Goal: Task Accomplishment & Management: Use online tool/utility

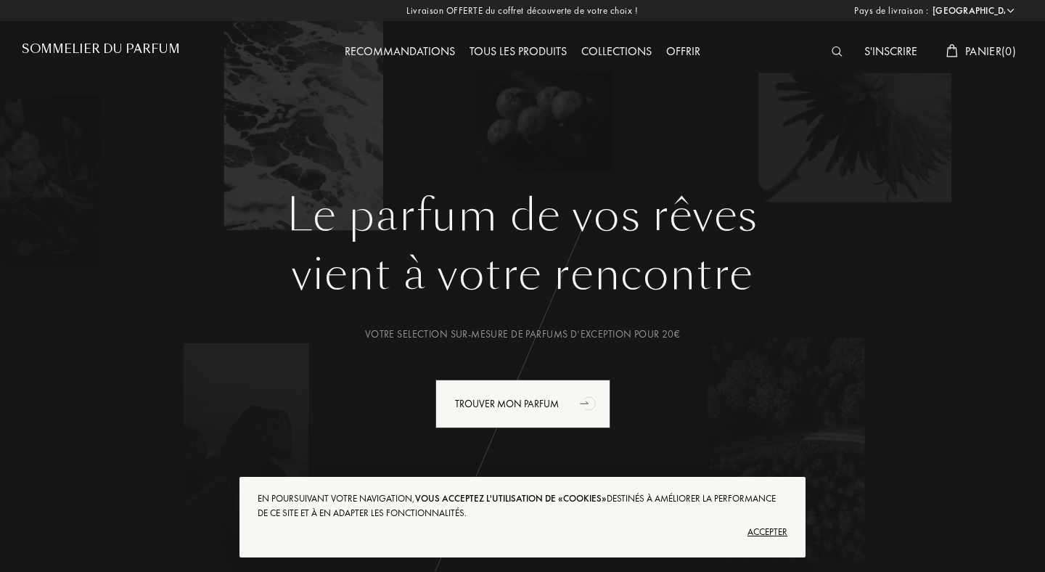
select select "FR"
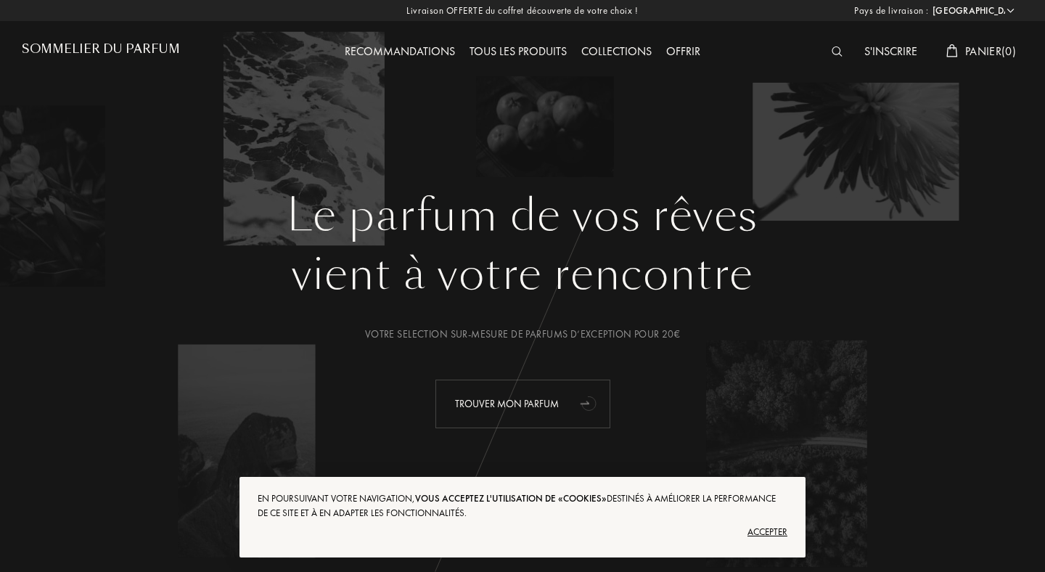
click at [533, 396] on div "Trouver mon parfum" at bounding box center [523, 404] width 175 height 49
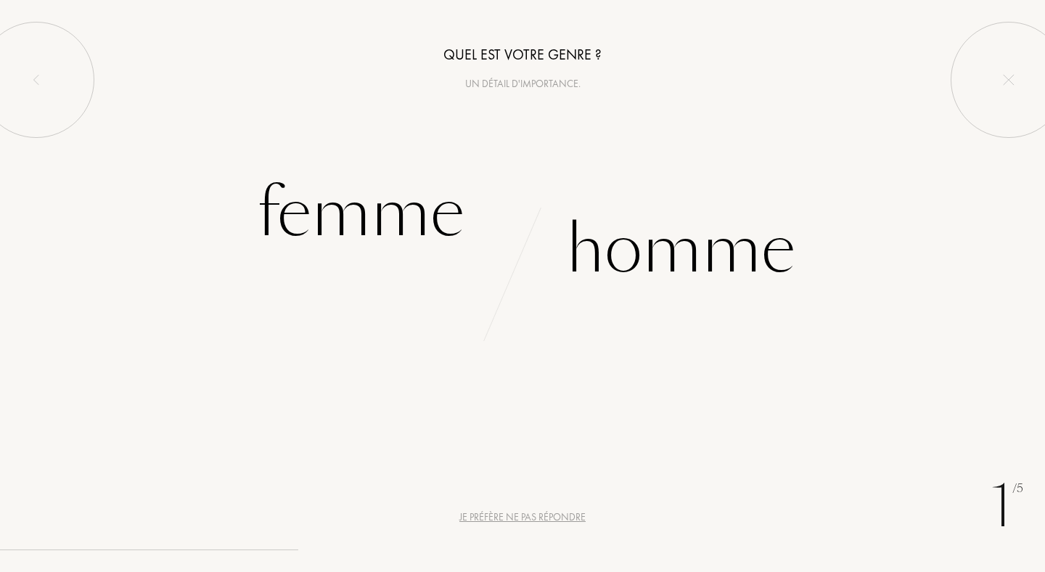
click at [529, 512] on div "Je préfère ne pas répondre" at bounding box center [522, 517] width 126 height 15
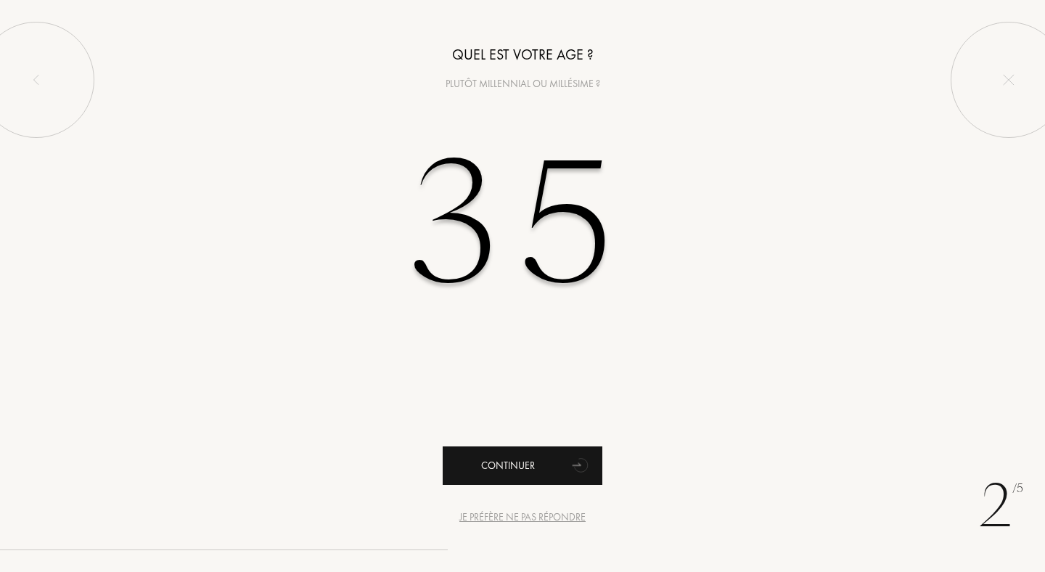
type input "35"
click at [529, 450] on div "Continuer" at bounding box center [523, 465] width 160 height 38
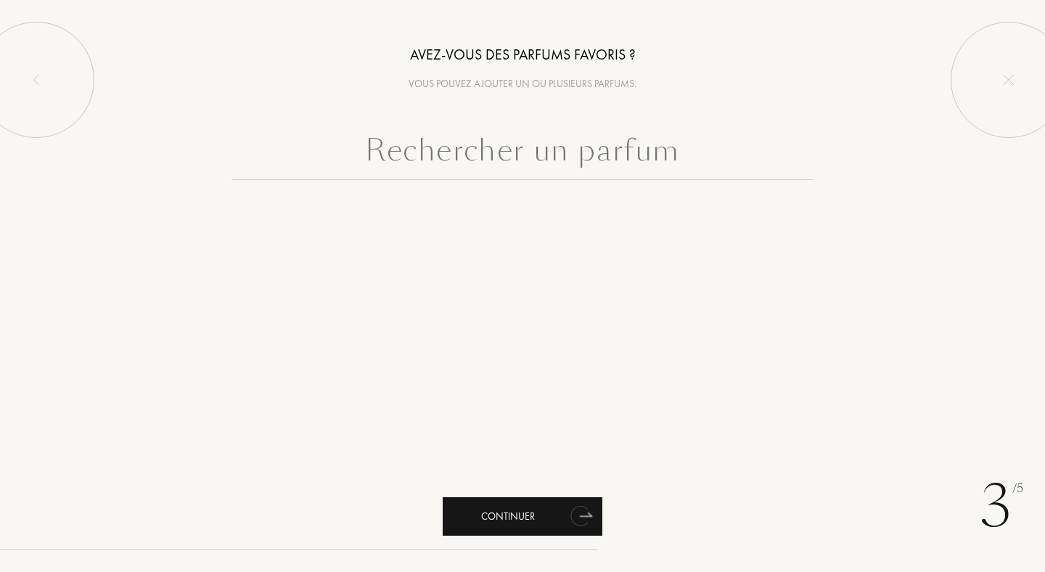
click at [530, 510] on div "Continuer" at bounding box center [523, 516] width 160 height 38
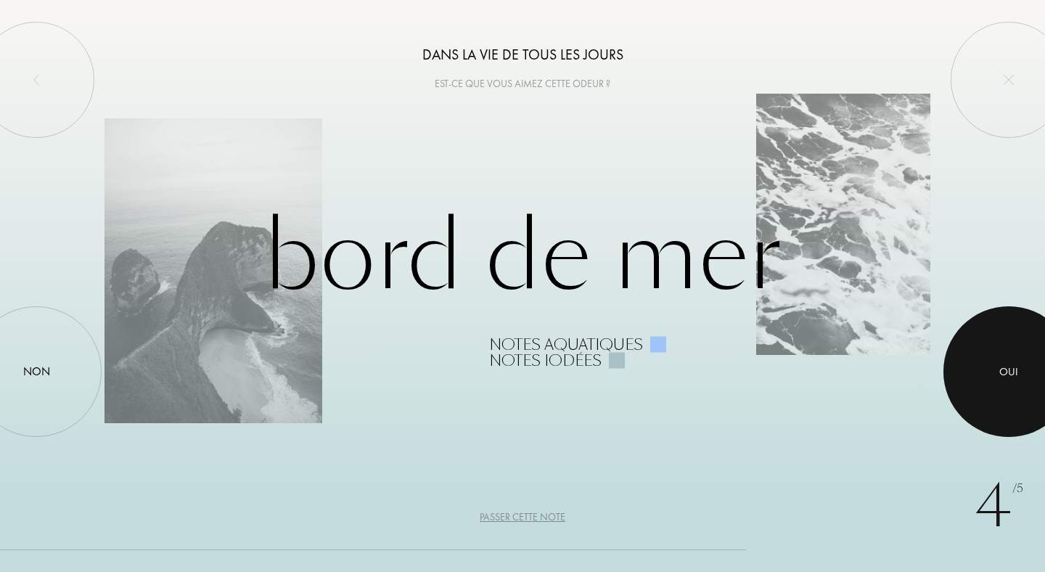
click at [981, 371] on div at bounding box center [1009, 371] width 131 height 131
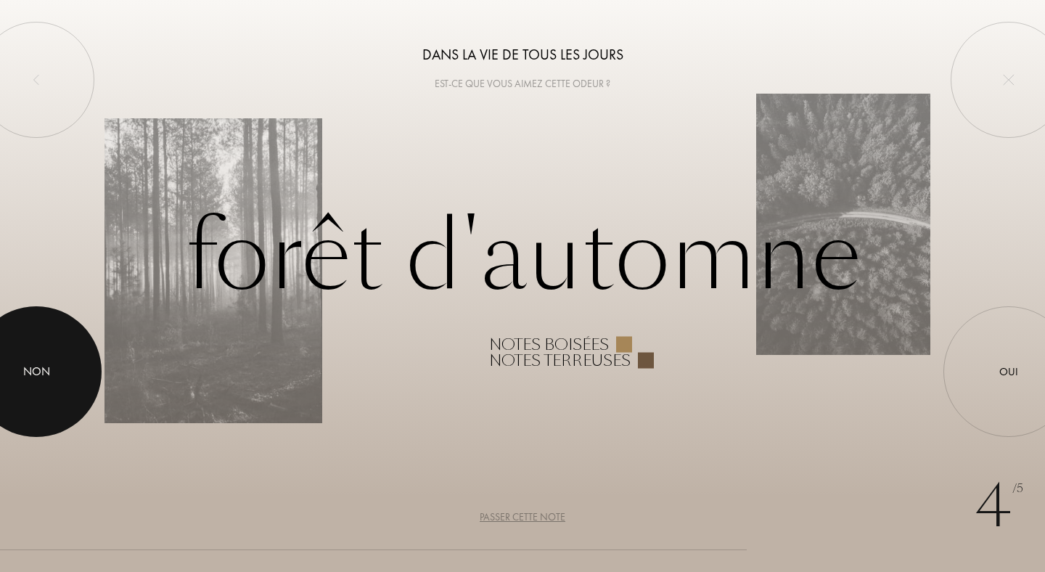
click at [0, 381] on div at bounding box center [36, 371] width 131 height 131
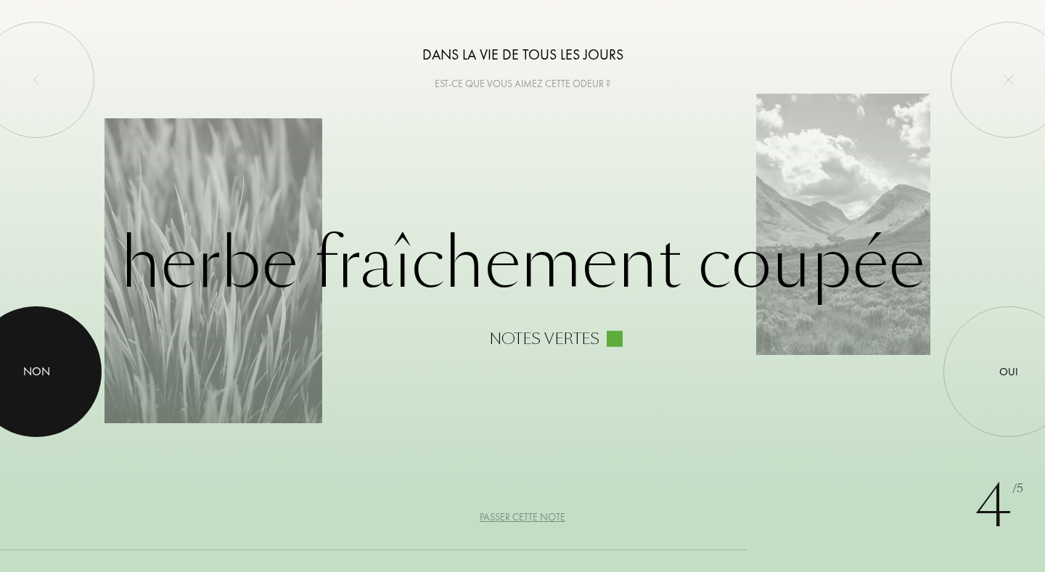
click at [76, 330] on div at bounding box center [36, 371] width 131 height 131
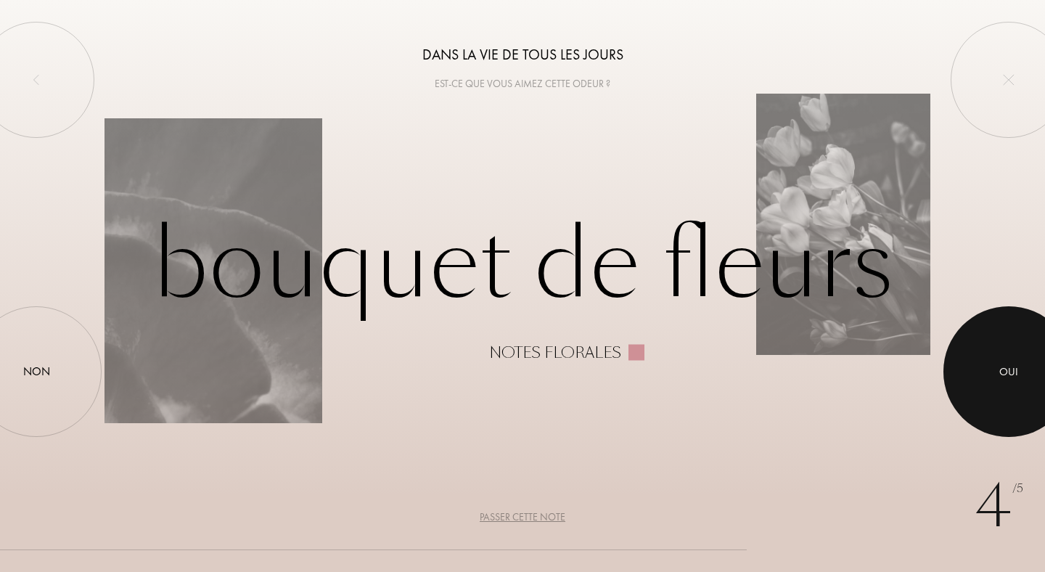
click at [1012, 354] on div at bounding box center [1009, 371] width 131 height 131
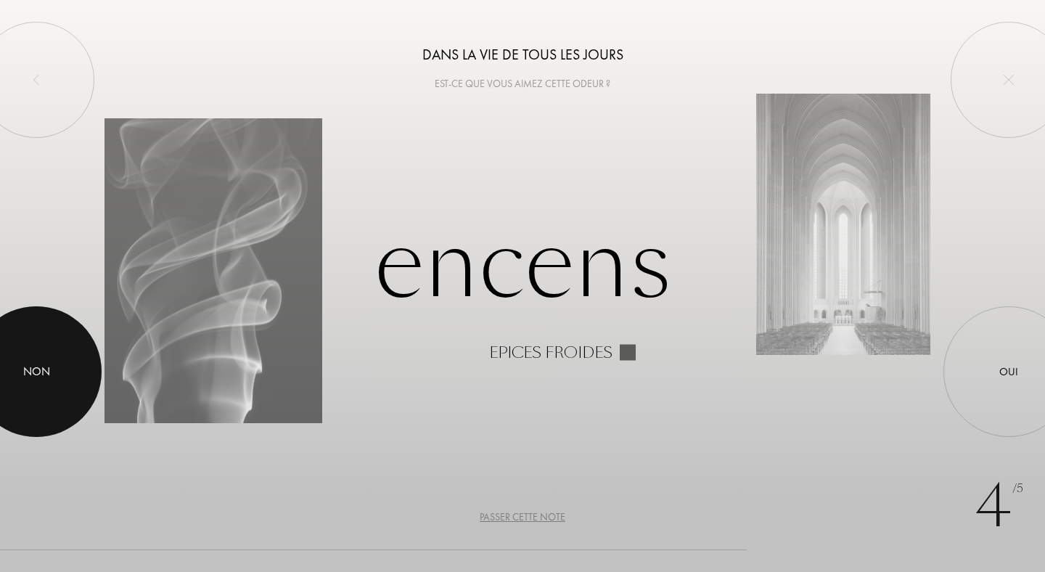
click at [44, 389] on div at bounding box center [36, 371] width 131 height 131
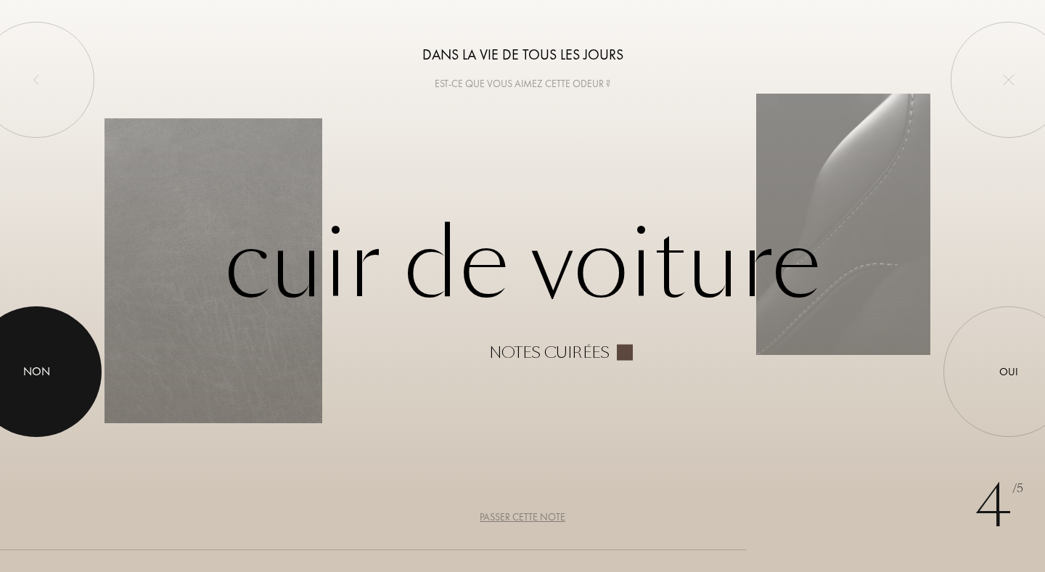
click at [73, 375] on div at bounding box center [36, 371] width 131 height 131
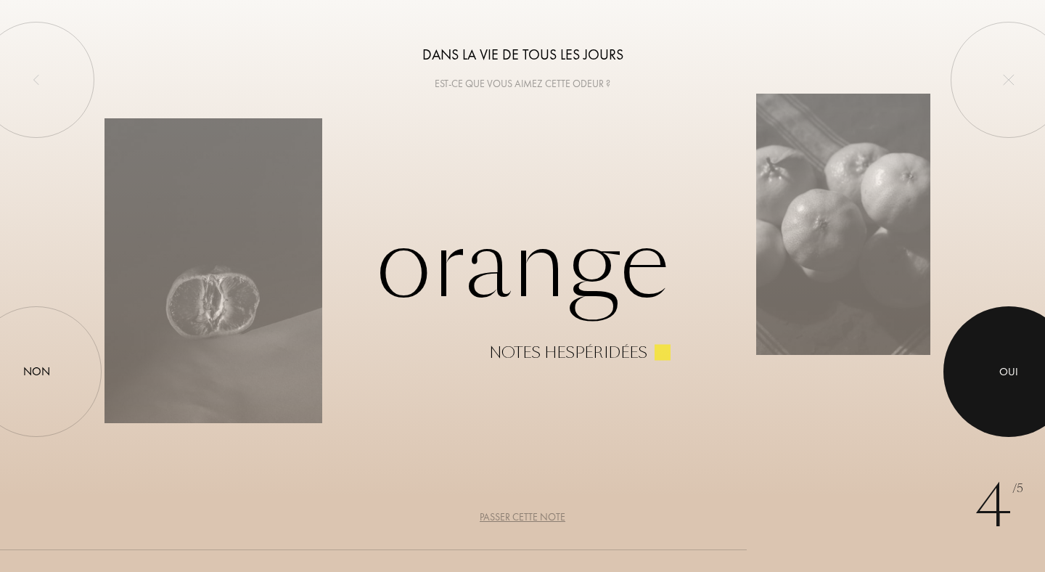
click at [994, 376] on div at bounding box center [1009, 371] width 131 height 131
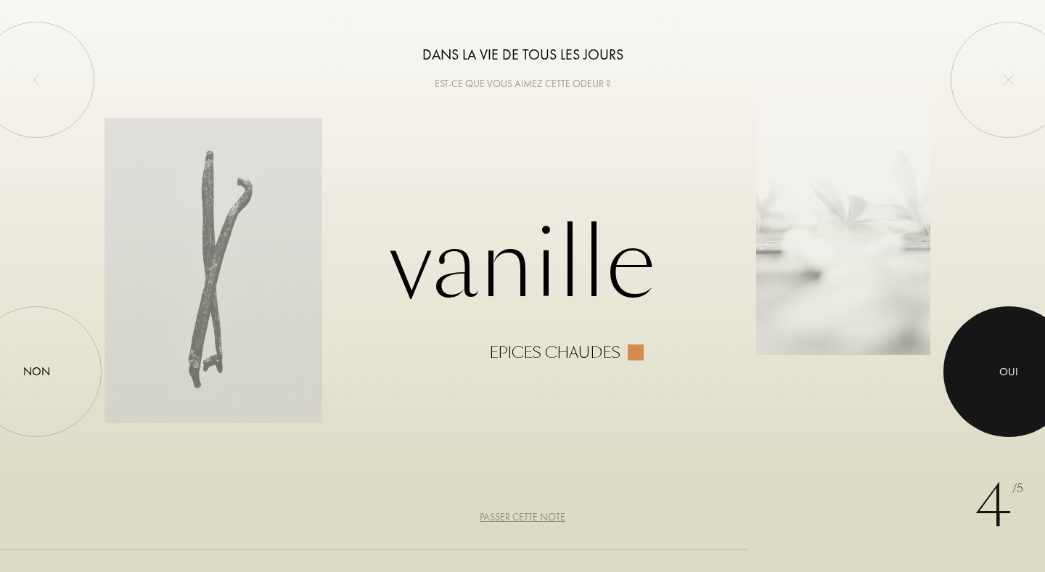
click at [1007, 365] on div "Oui" at bounding box center [1009, 372] width 19 height 17
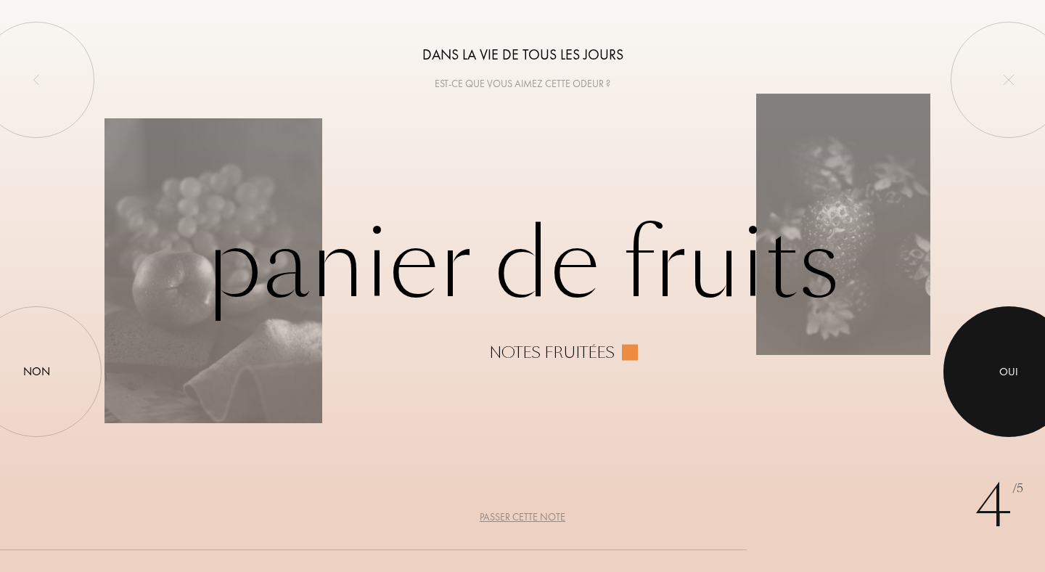
click at [1000, 405] on div at bounding box center [1009, 371] width 131 height 131
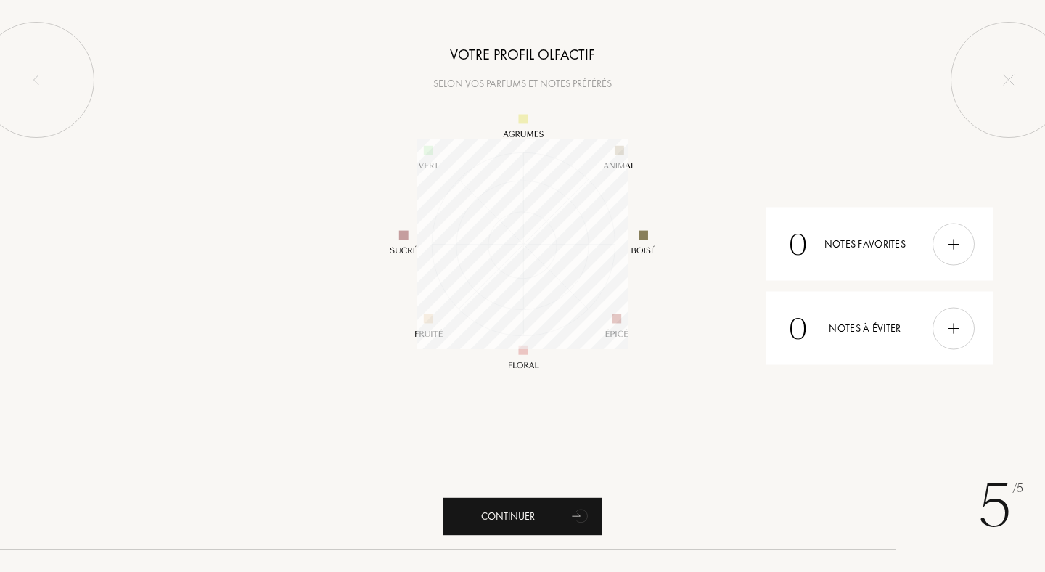
scroll to position [211, 211]
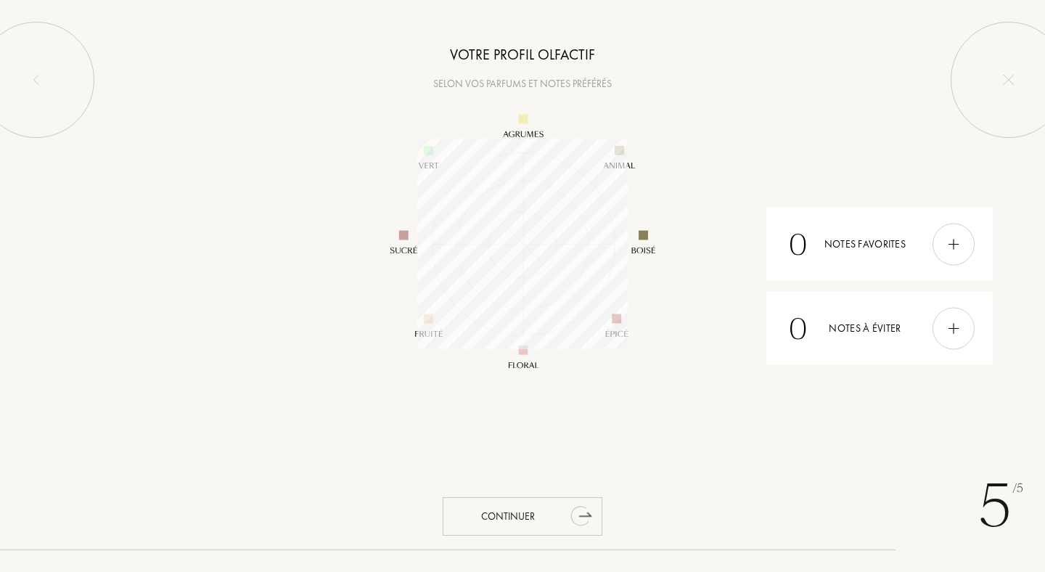
click at [549, 528] on div "Continuer" at bounding box center [523, 516] width 160 height 38
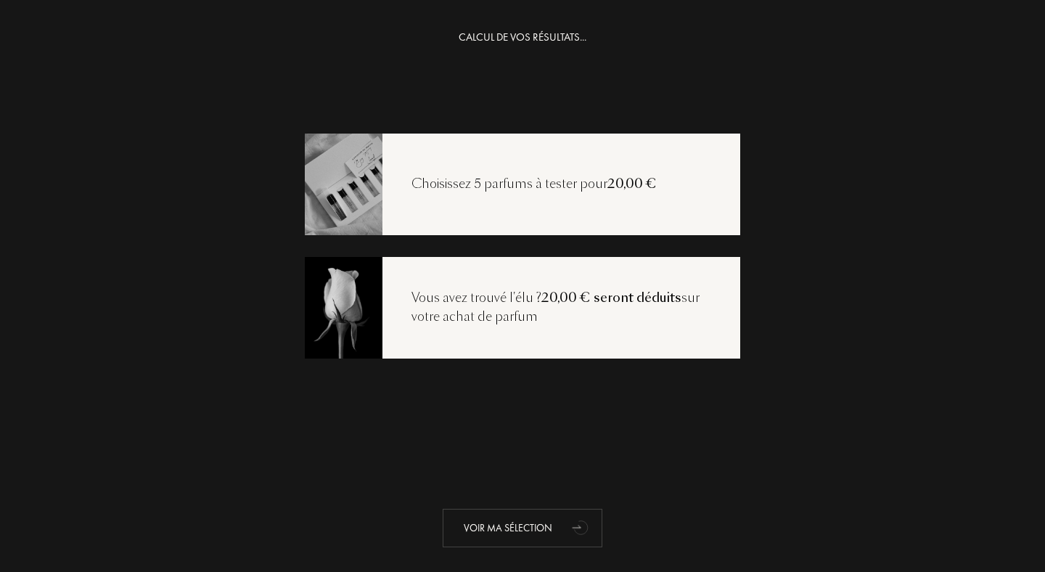
click at [510, 518] on div "Voir ma sélection" at bounding box center [523, 528] width 160 height 38
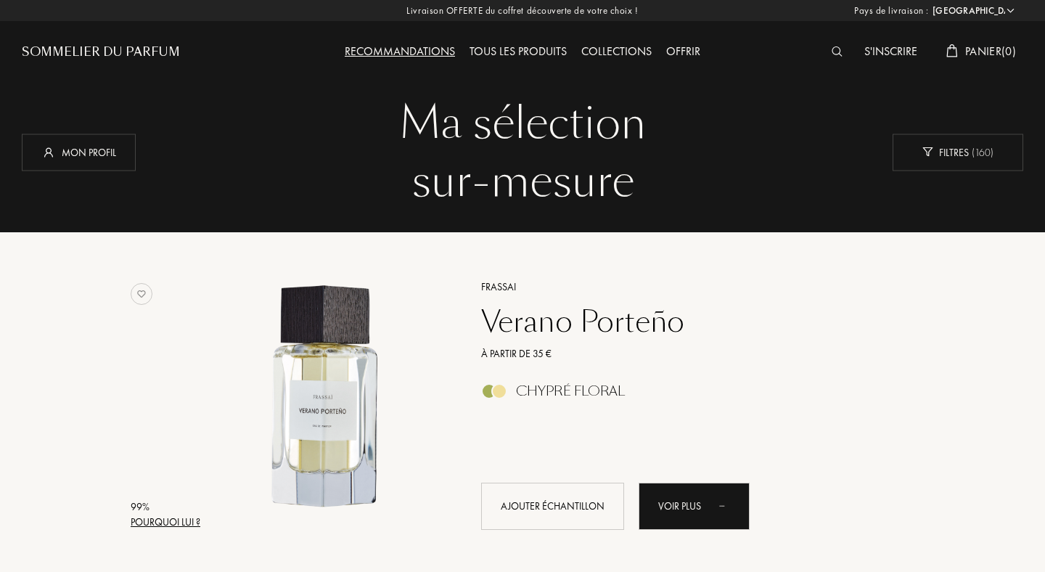
select select "FR"
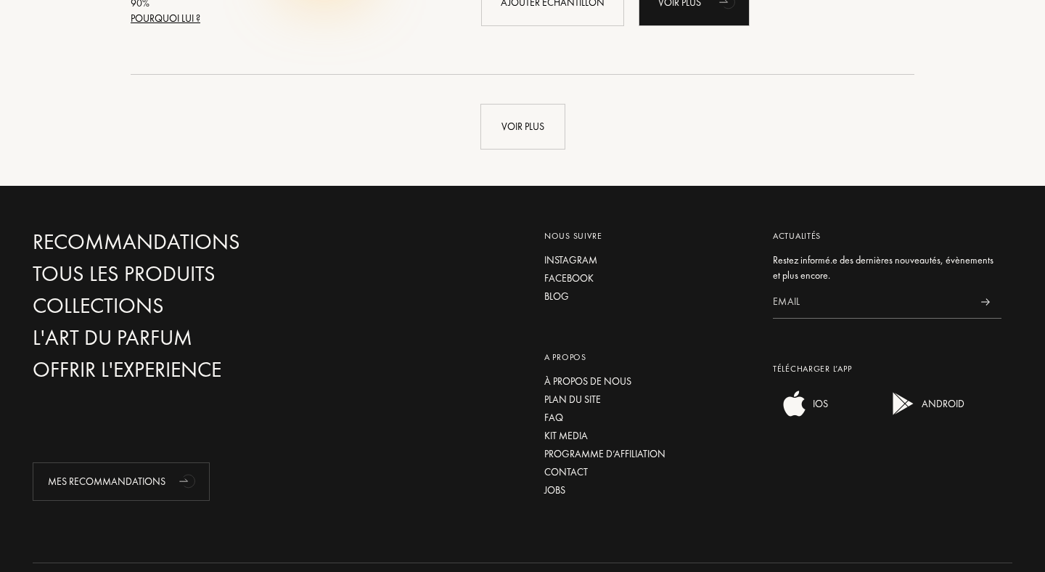
scroll to position [3627, 0]
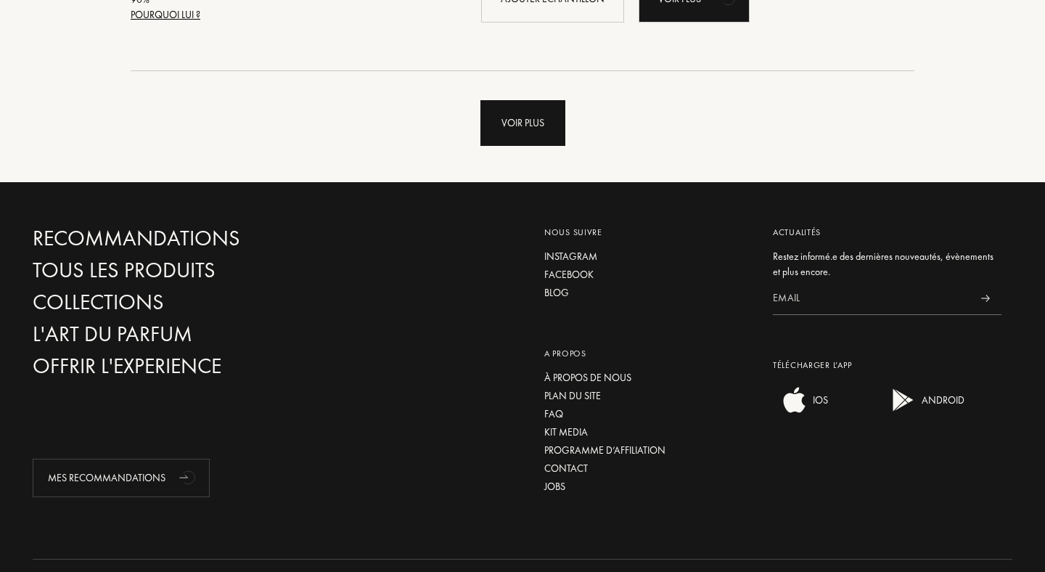
click at [523, 139] on div "Voir plus" at bounding box center [523, 123] width 85 height 46
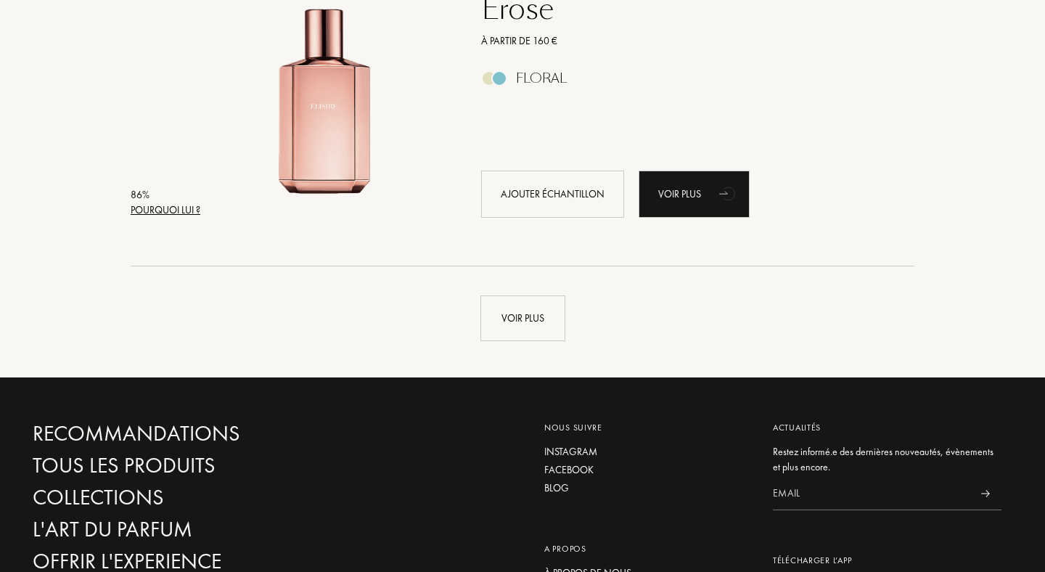
scroll to position [6900, 0]
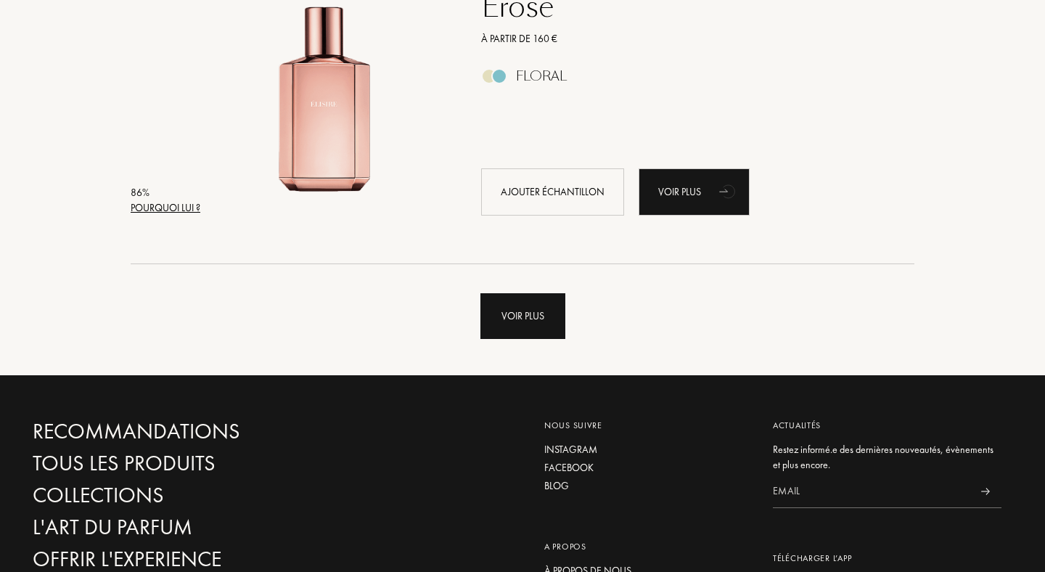
click at [521, 308] on div "Voir plus" at bounding box center [523, 316] width 85 height 46
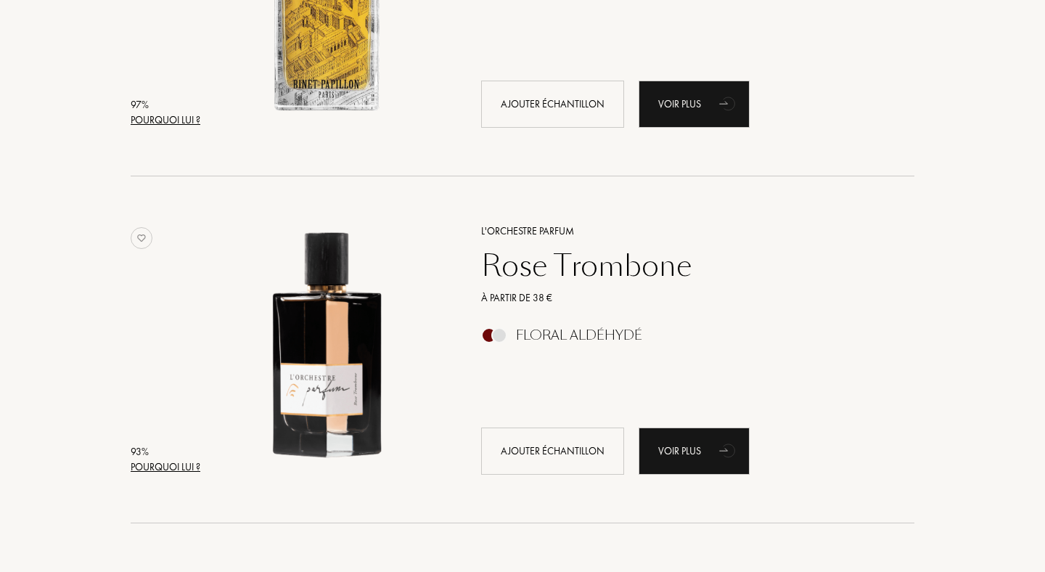
scroll to position [1090, 0]
